Goal: Information Seeking & Learning: Learn about a topic

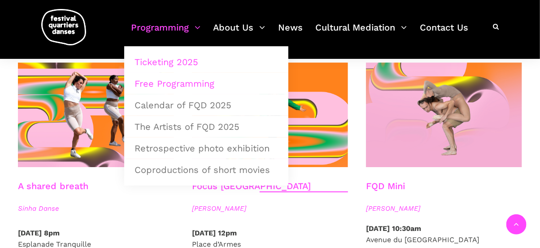
click at [181, 57] on link "Ticketing 2025" at bounding box center [206, 62] width 154 height 21
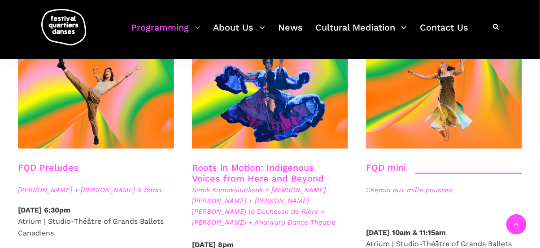
scroll to position [1293, 0]
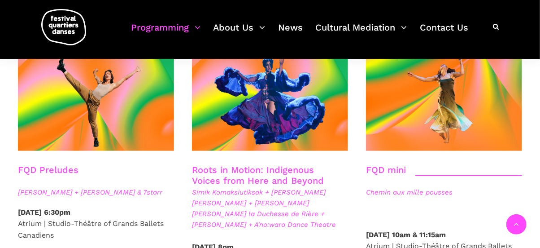
click at [57, 164] on link "FQD Preludes" at bounding box center [48, 169] width 61 height 11
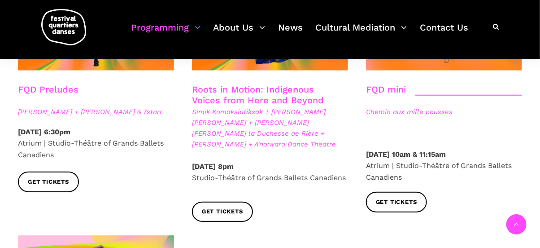
scroll to position [1377, 0]
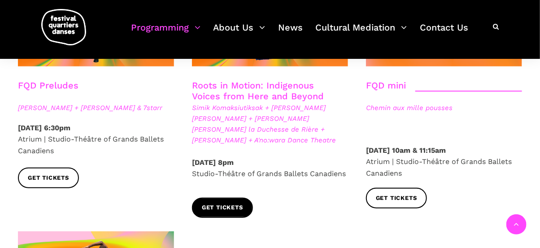
click at [228, 203] on span "Get tickets" at bounding box center [222, 207] width 41 height 9
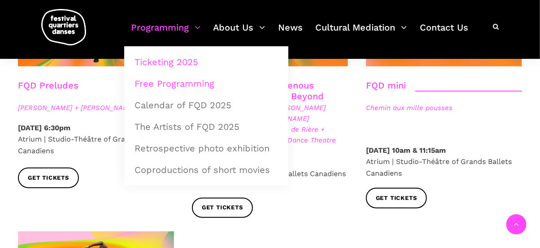
click at [179, 87] on link "Free Programming" at bounding box center [206, 83] width 154 height 21
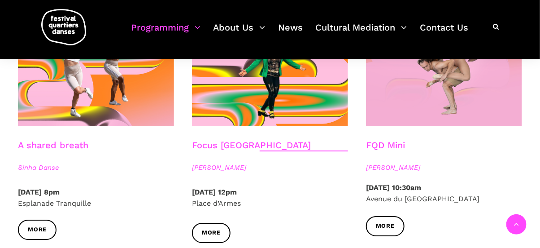
scroll to position [982, 0]
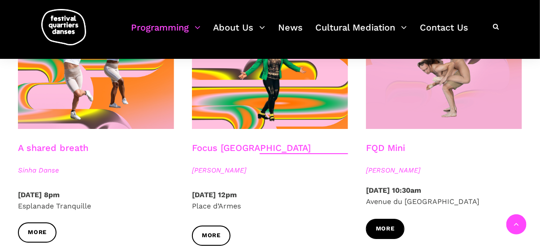
click at [389, 225] on link "More" at bounding box center [385, 229] width 39 height 20
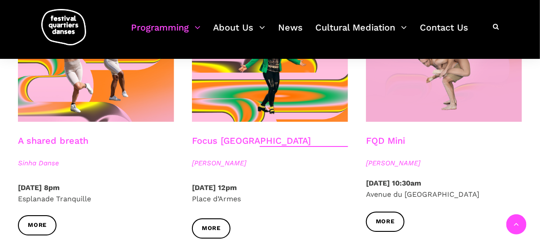
scroll to position [987, 0]
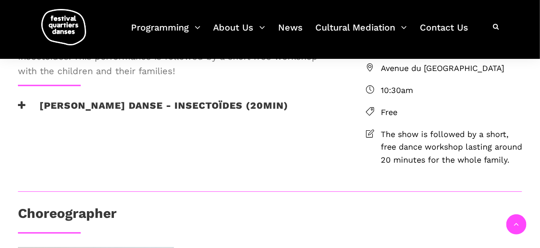
scroll to position [264, 0]
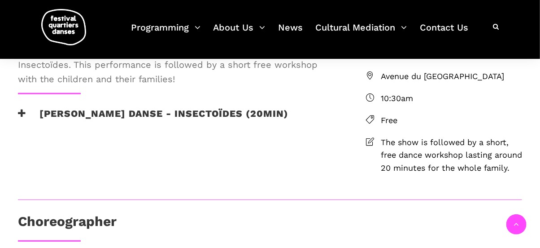
click at [24, 118] on icon at bounding box center [22, 113] width 8 height 9
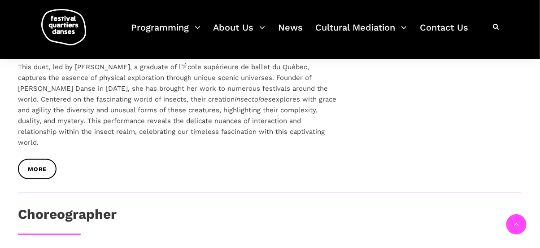
scroll to position [394, 0]
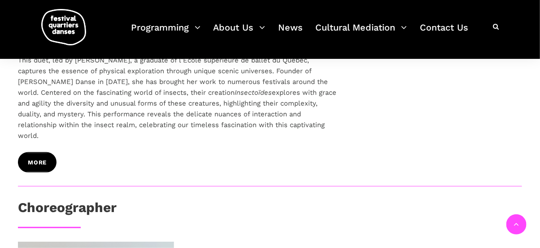
click at [32, 172] on link "MORE" at bounding box center [37, 162] width 39 height 20
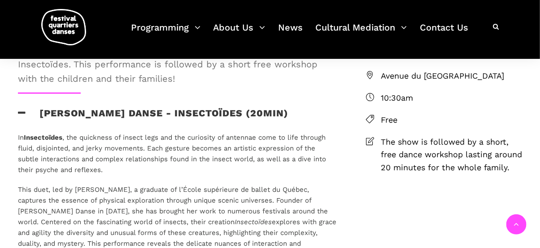
scroll to position [268, 0]
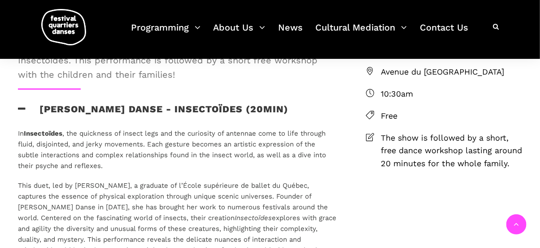
click at [400, 79] on span "Avenue du [GEOGRAPHIC_DATA]" at bounding box center [451, 72] width 141 height 13
click at [370, 75] on icon at bounding box center [370, 71] width 8 height 8
drag, startPoint x: 379, startPoint y: 99, endPoint x: 516, endPoint y: 103, distance: 136.9
click at [516, 79] on li "Avenue du [GEOGRAPHIC_DATA]" at bounding box center [444, 72] width 156 height 13
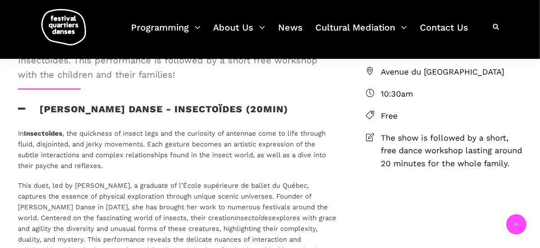
copy span "[GEOGRAPHIC_DATA]"
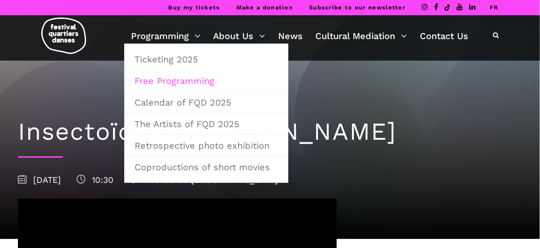
click at [178, 78] on link "Free Programming" at bounding box center [206, 80] width 154 height 21
